Goal: Task Accomplishment & Management: Complete application form

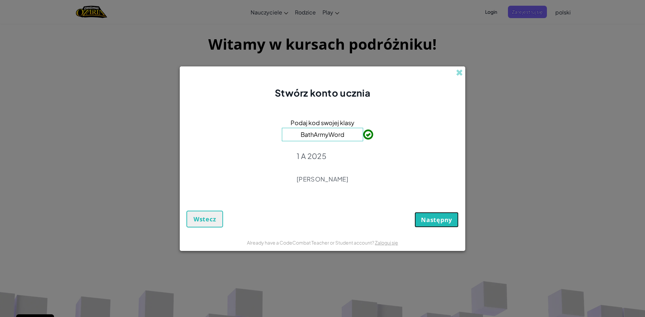
click at [436, 223] on span "Następny" at bounding box center [436, 220] width 31 height 8
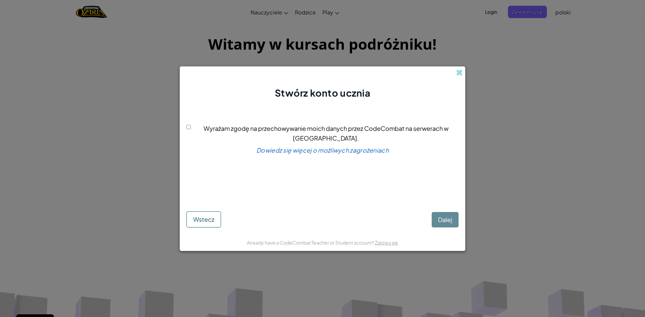
click at [190, 129] on input "Wyrażam zgodę na przechowywanie moich danych przez CodeCombat na serwerach w [G…" at bounding box center [188, 127] width 4 height 4
checkbox input "true"
click at [438, 219] on span "Dalej" at bounding box center [445, 220] width 14 height 8
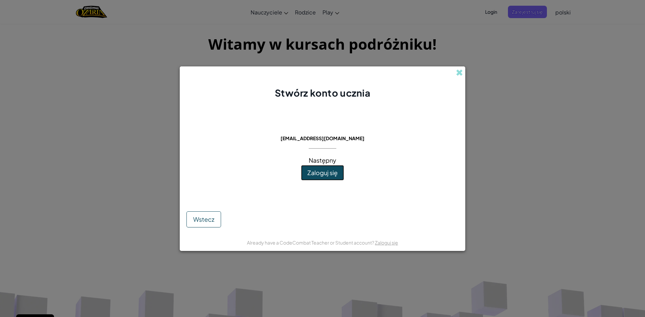
click at [325, 175] on span "Zaloguj się" at bounding box center [322, 173] width 30 height 8
